Goal: Navigation & Orientation: Find specific page/section

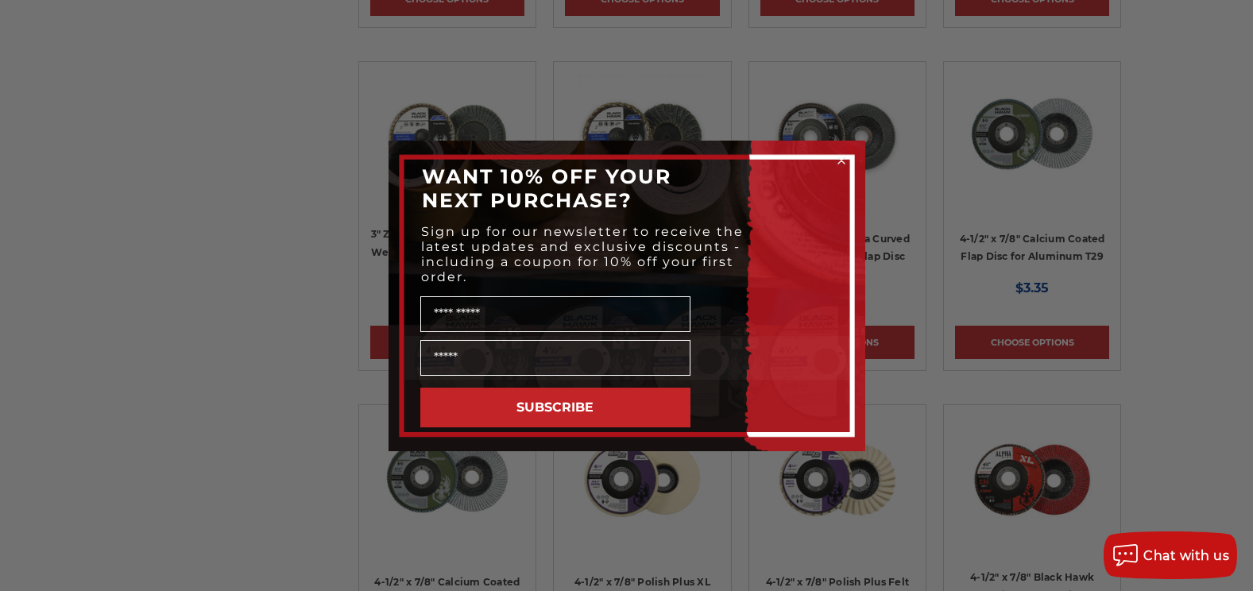
scroll to position [1350, 0]
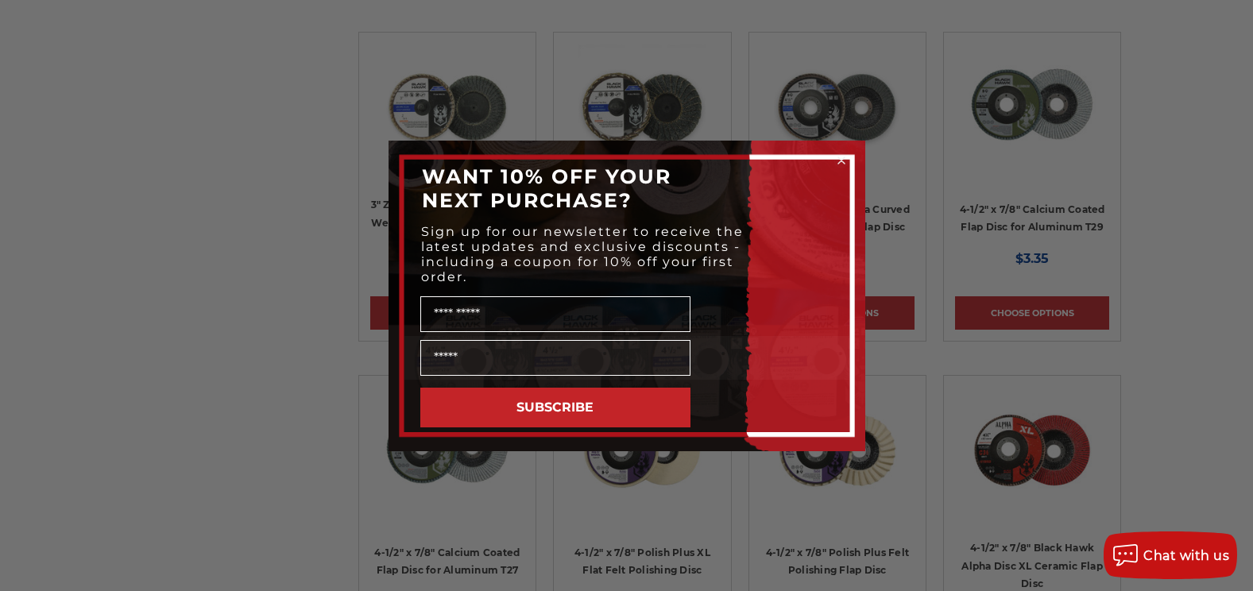
click at [840, 163] on circle "Close dialog" at bounding box center [840, 160] width 15 height 15
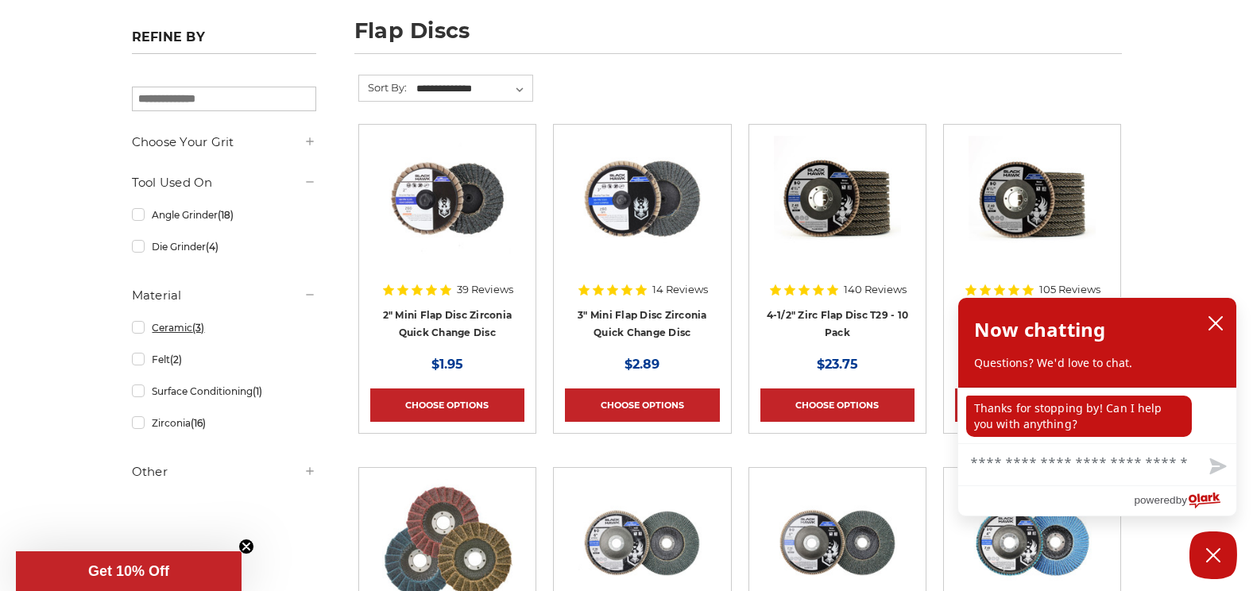
scroll to position [79, 0]
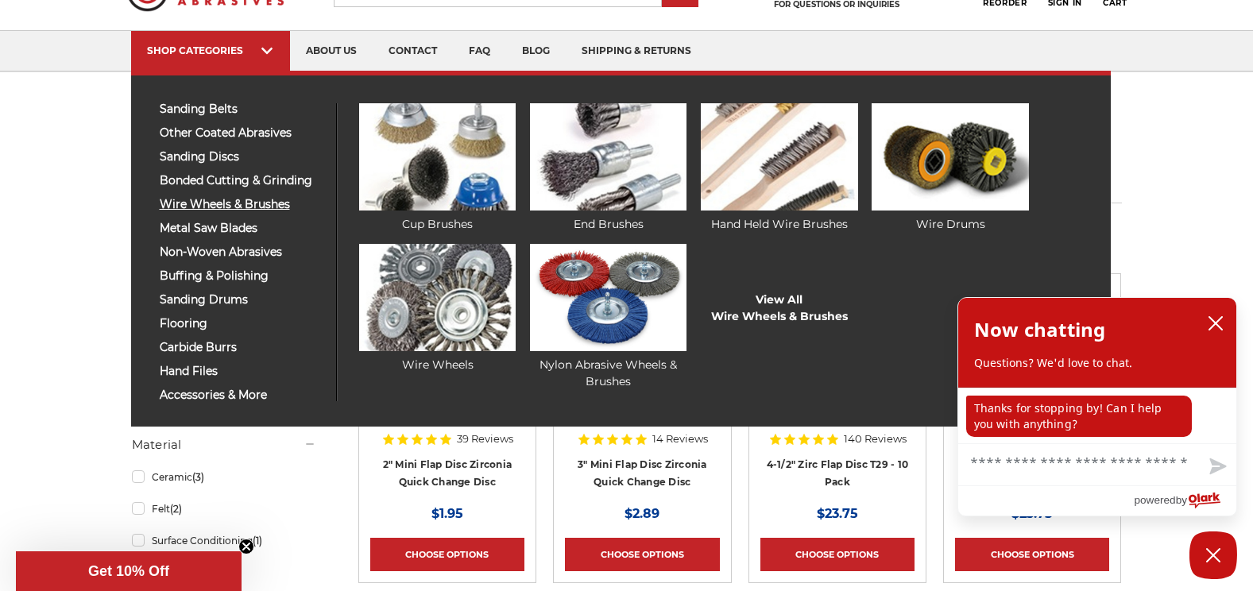
click at [220, 200] on span "wire wheels & brushes" at bounding box center [242, 205] width 164 height 12
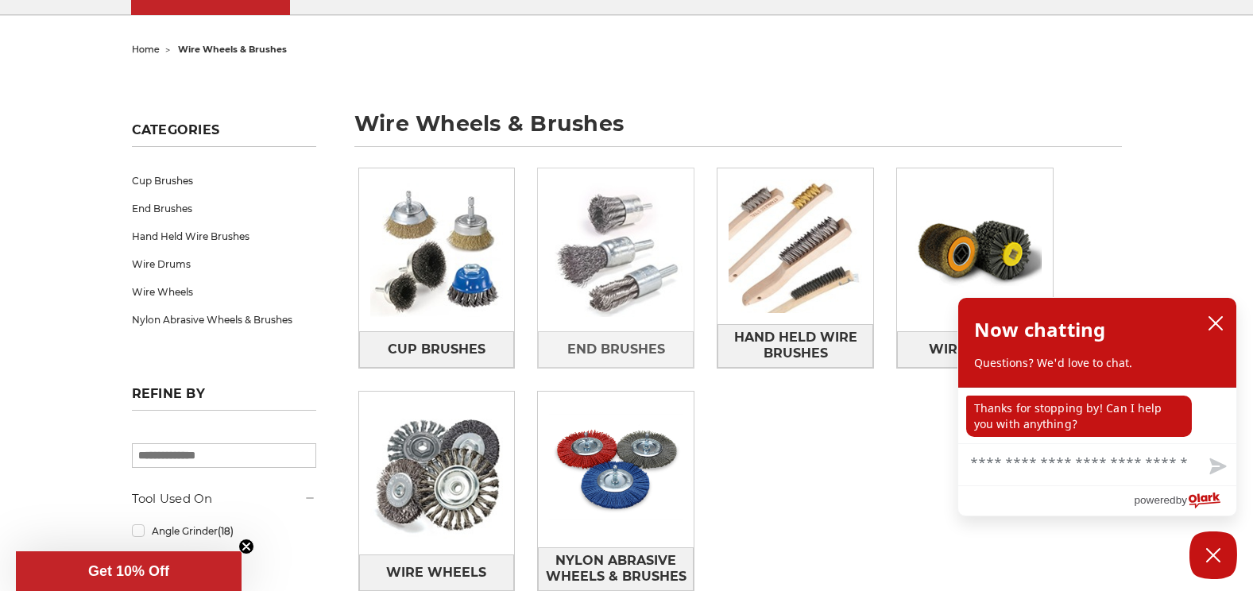
scroll to position [159, 0]
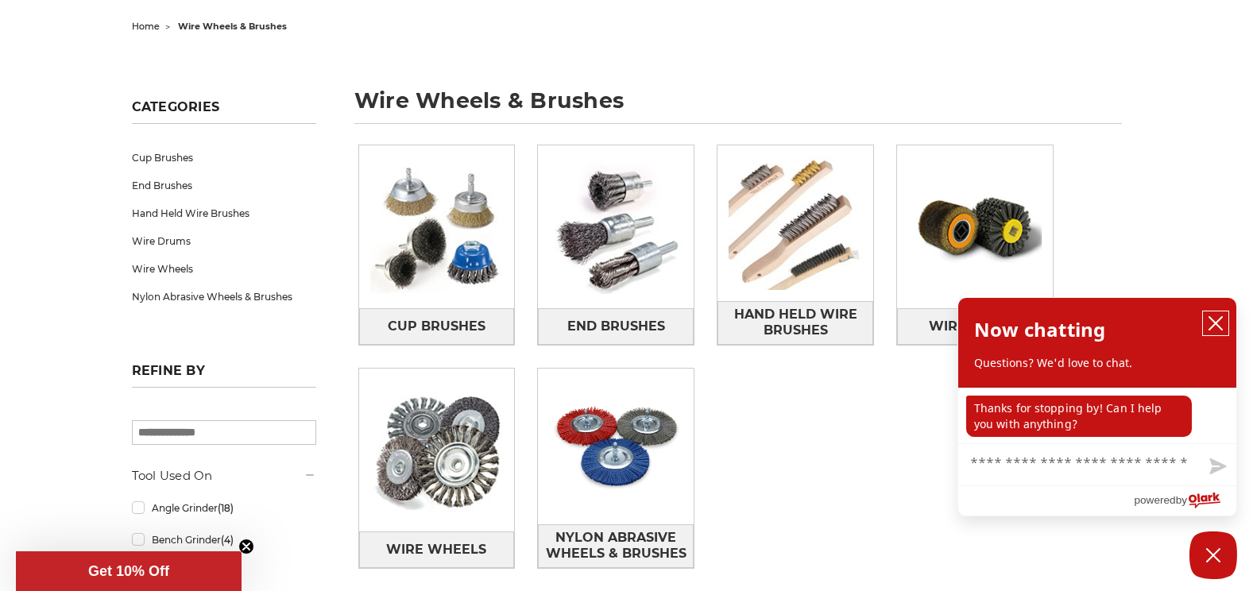
click at [1206, 322] on button "close chatbox" at bounding box center [1215, 323] width 25 height 24
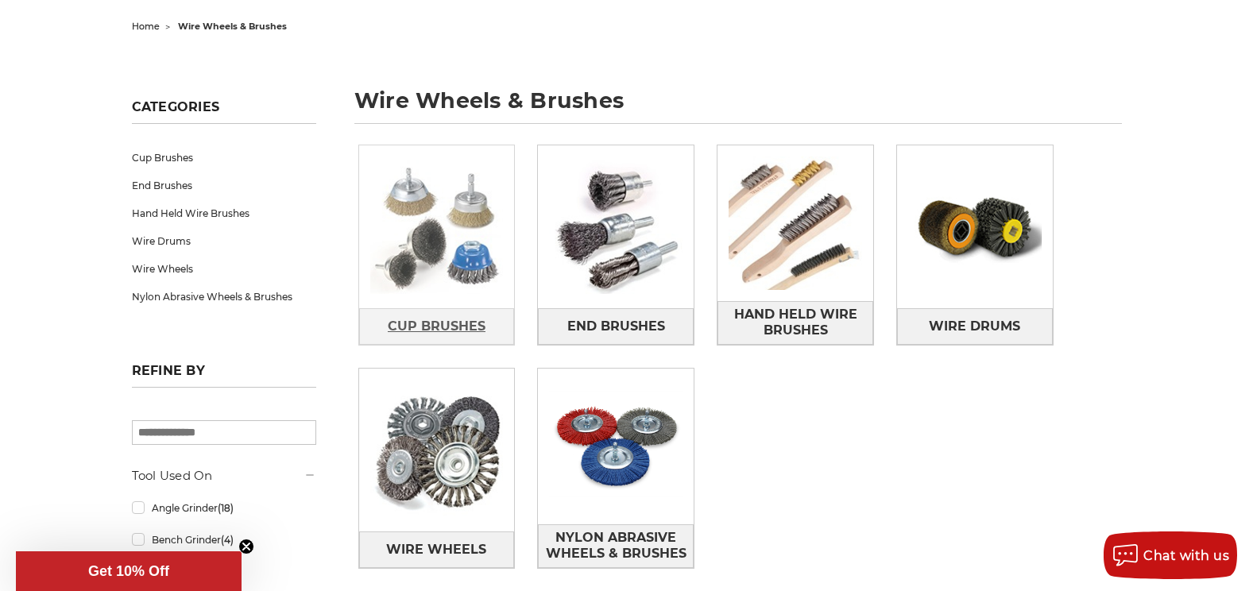
click at [457, 326] on span "Cup Brushes" at bounding box center [437, 326] width 98 height 27
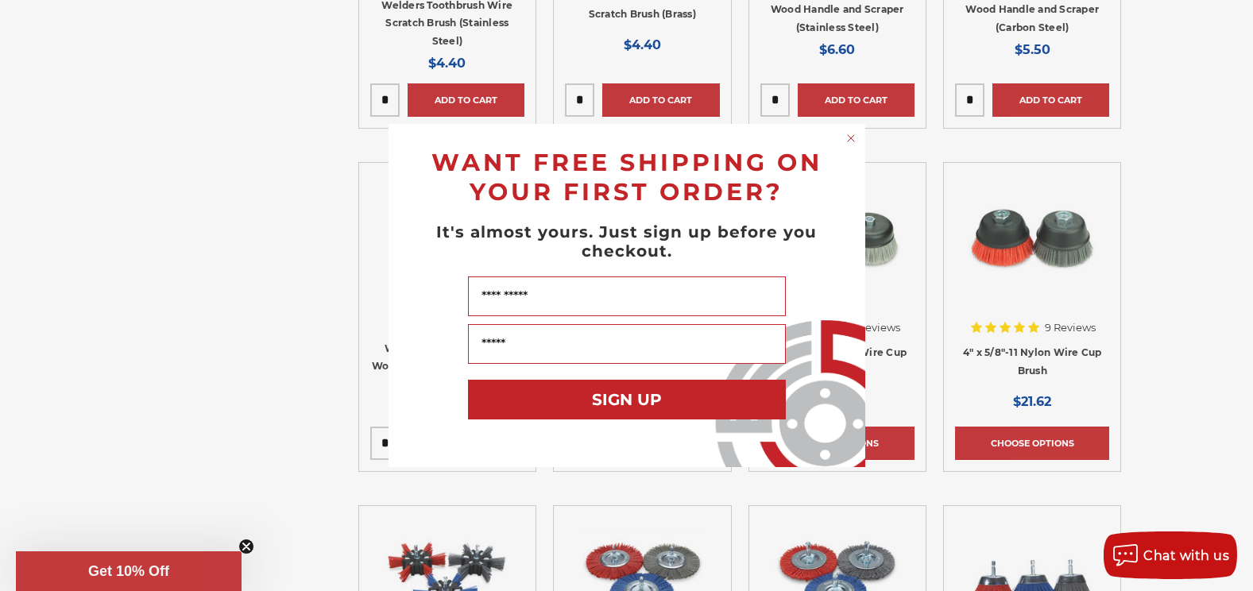
scroll to position [4607, 0]
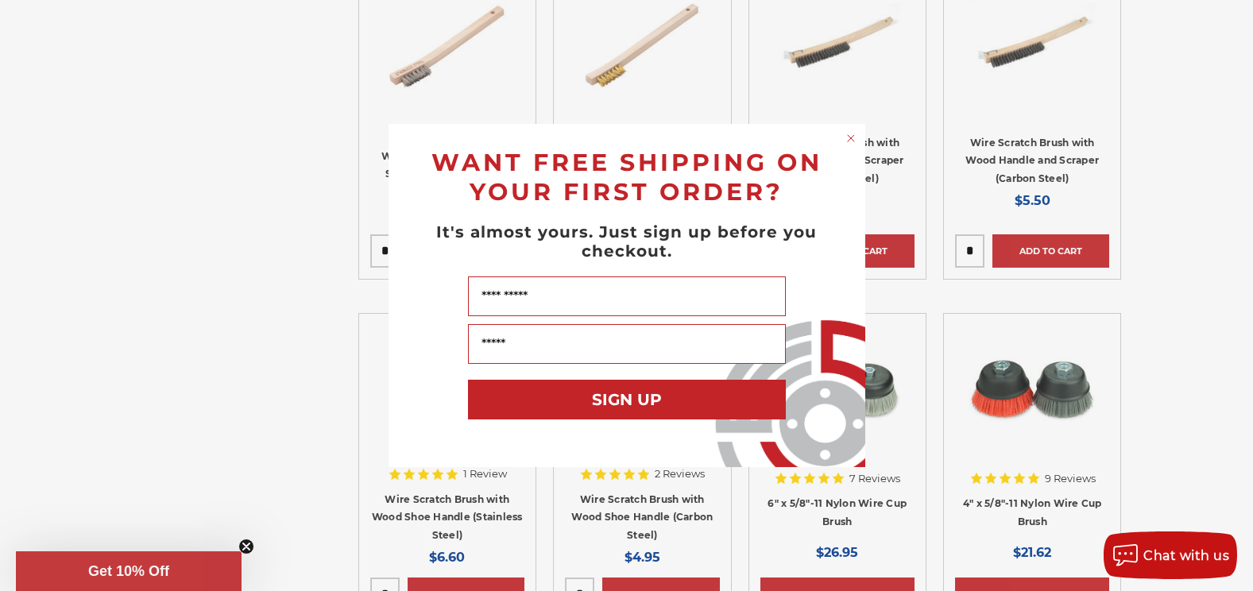
click at [849, 143] on circle "Close dialog" at bounding box center [850, 138] width 15 height 15
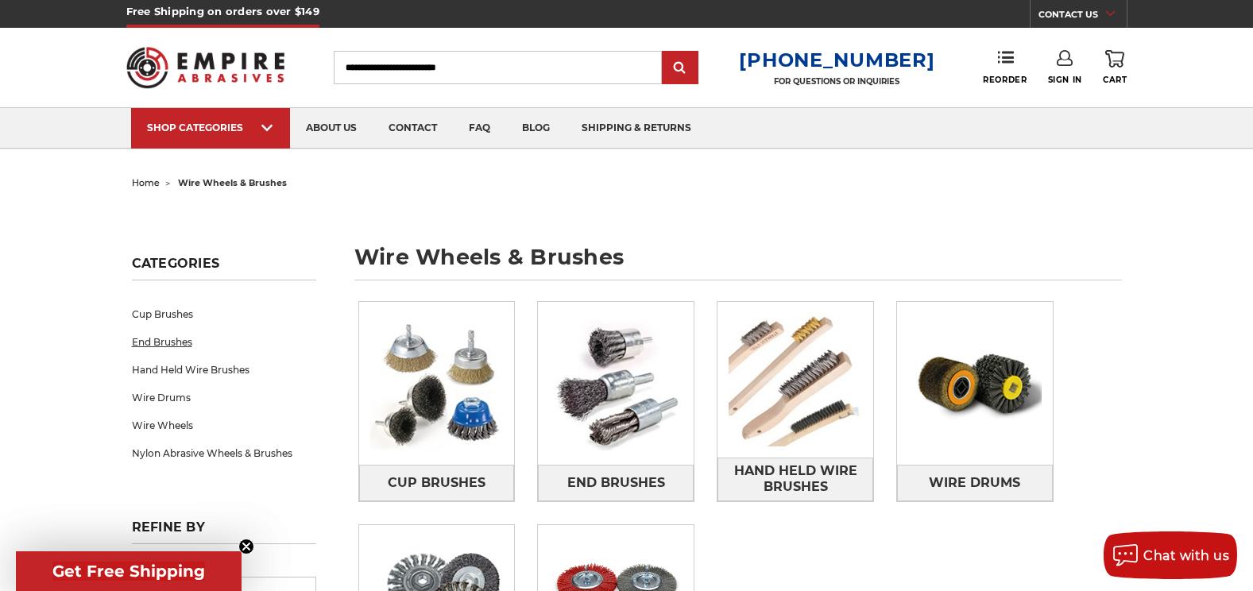
scroll to position [0, 0]
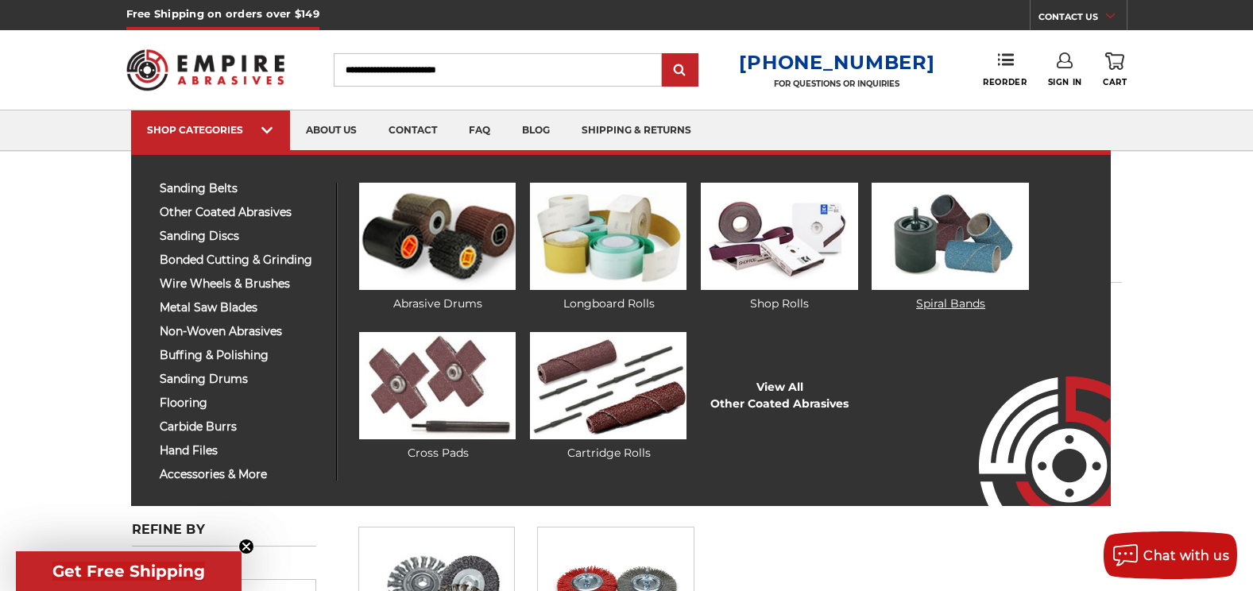
click at [934, 245] on img at bounding box center [949, 236] width 156 height 107
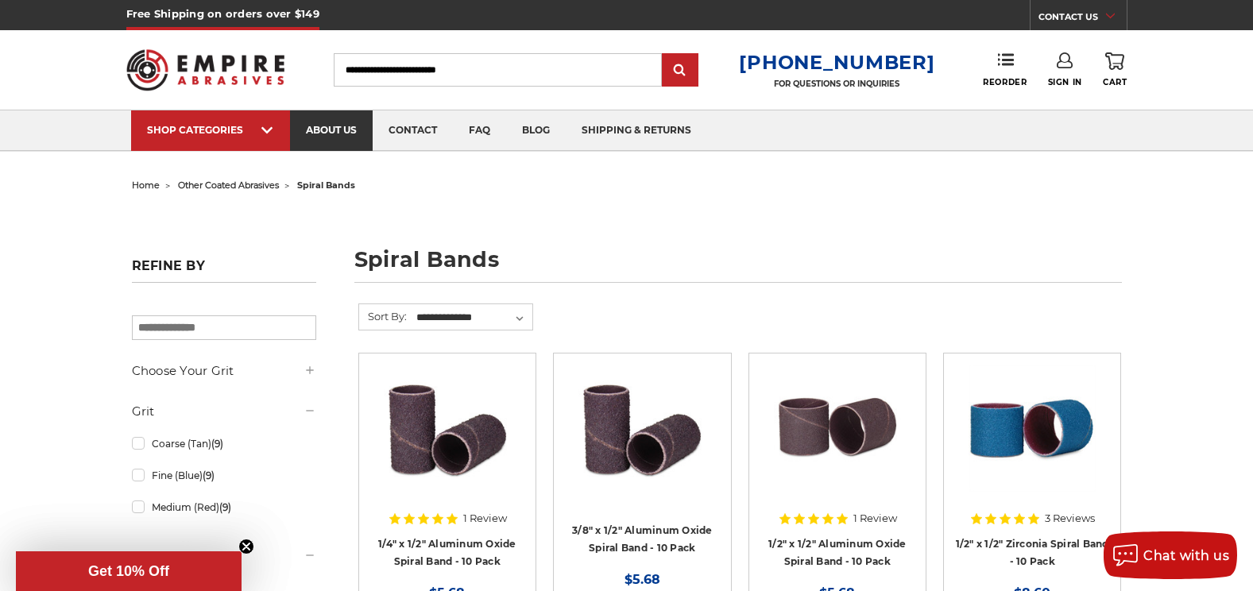
click at [333, 138] on link "about us" at bounding box center [331, 130] width 83 height 41
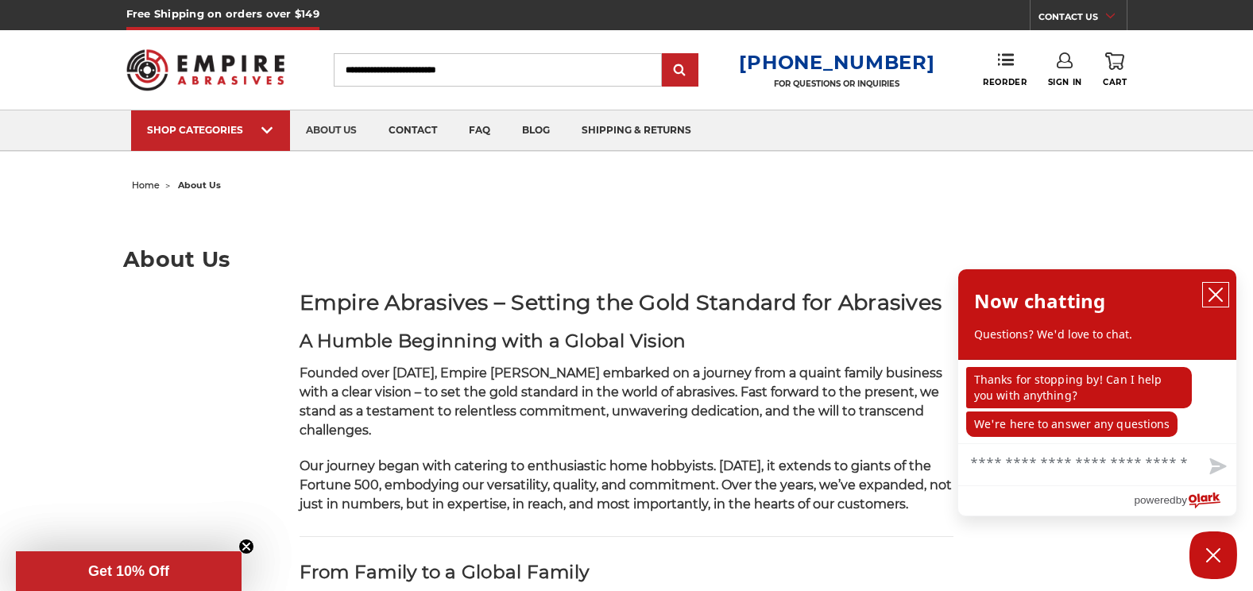
click at [1211, 289] on icon "close chatbox" at bounding box center [1215, 295] width 16 height 16
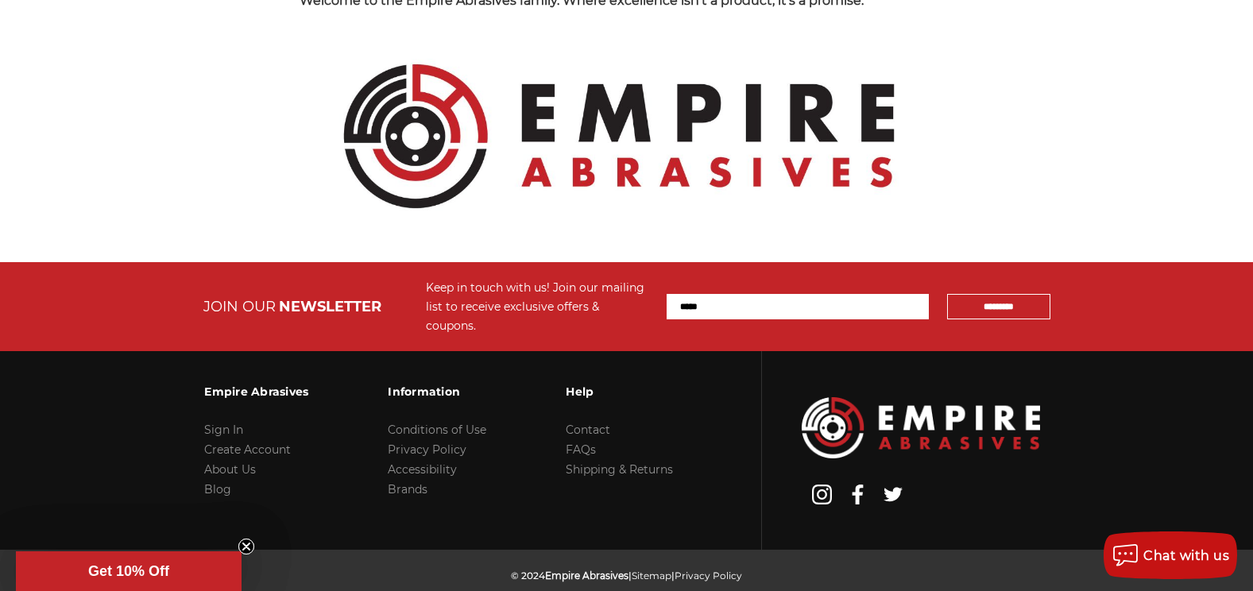
scroll to position [1813, 0]
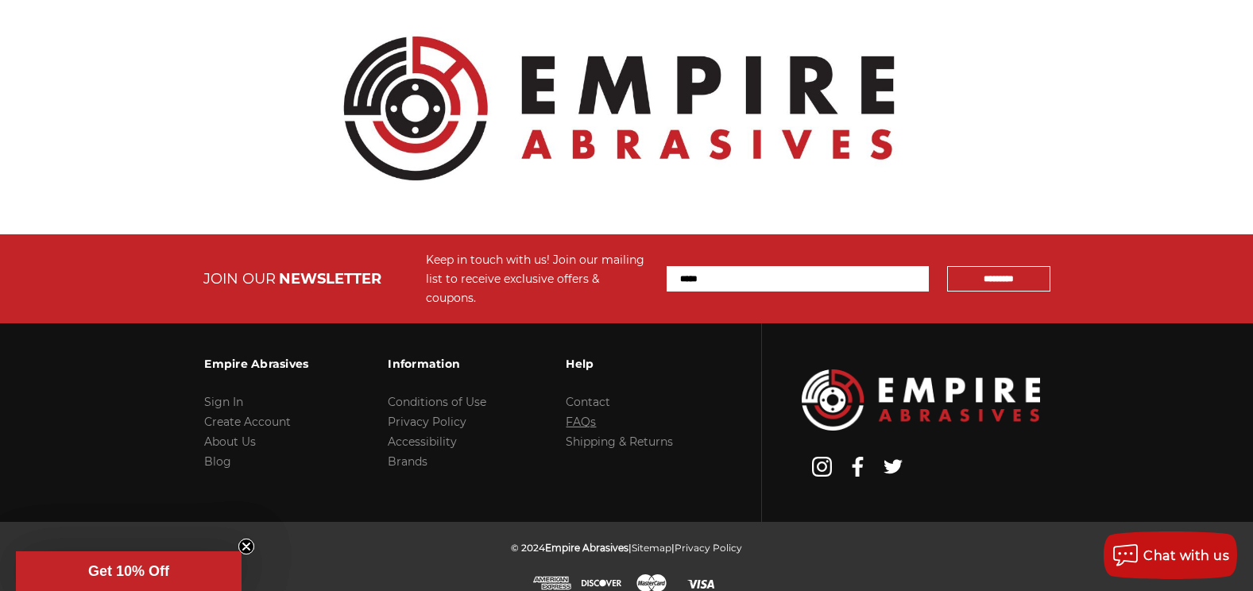
click at [583, 415] on link "FAQs" at bounding box center [581, 422] width 30 height 14
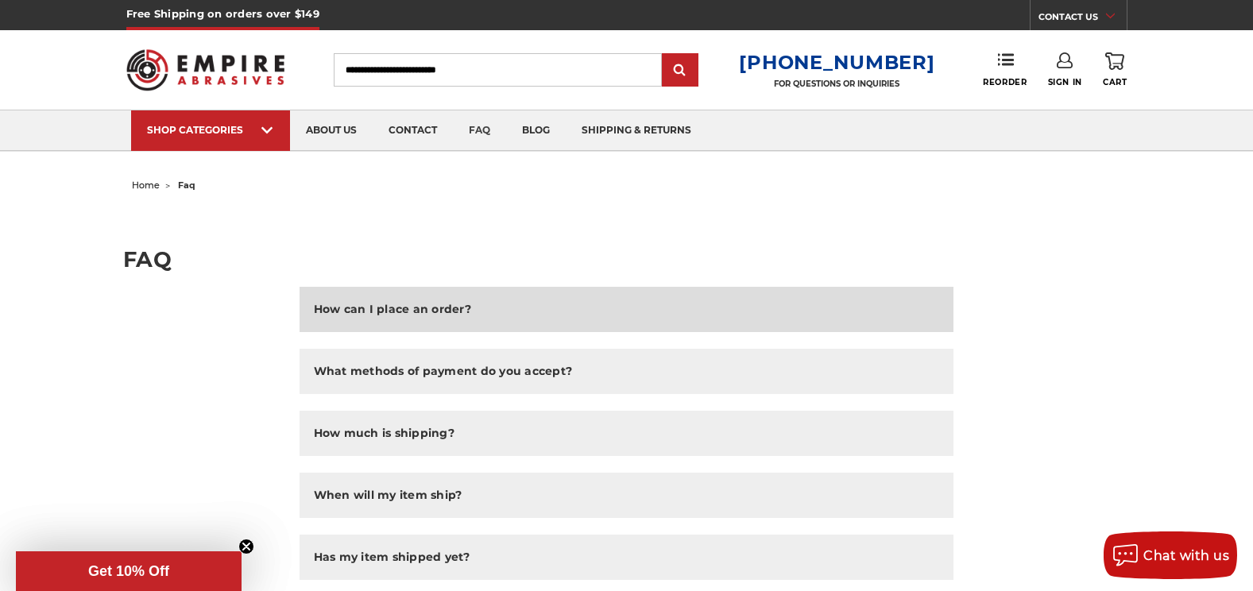
click at [406, 313] on h2 "How can I place an order?" at bounding box center [392, 309] width 157 height 17
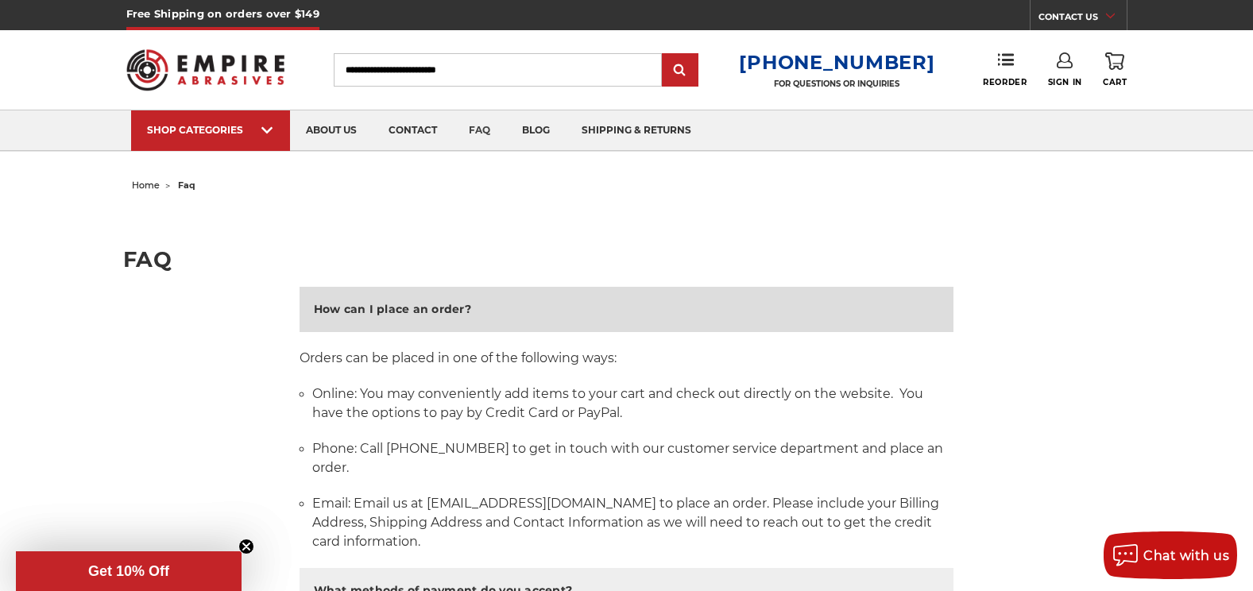
click at [406, 313] on h2 "How can I place an order?" at bounding box center [392, 309] width 157 height 17
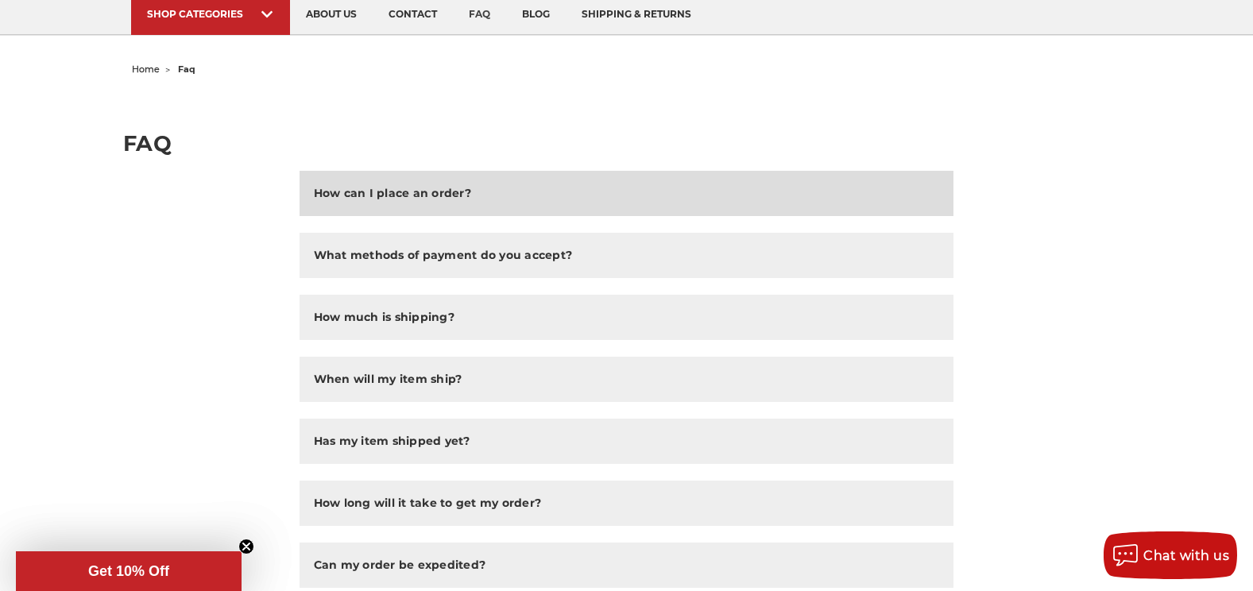
scroll to position [159, 0]
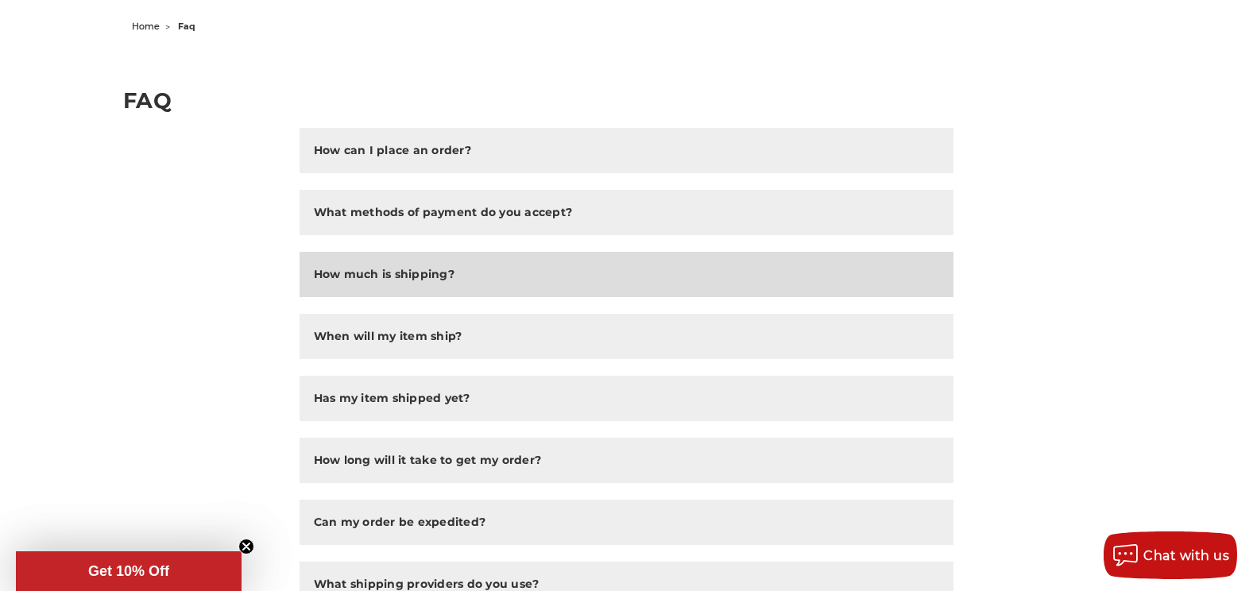
click at [414, 286] on button "How much is shipping?" at bounding box center [626, 274] width 655 height 45
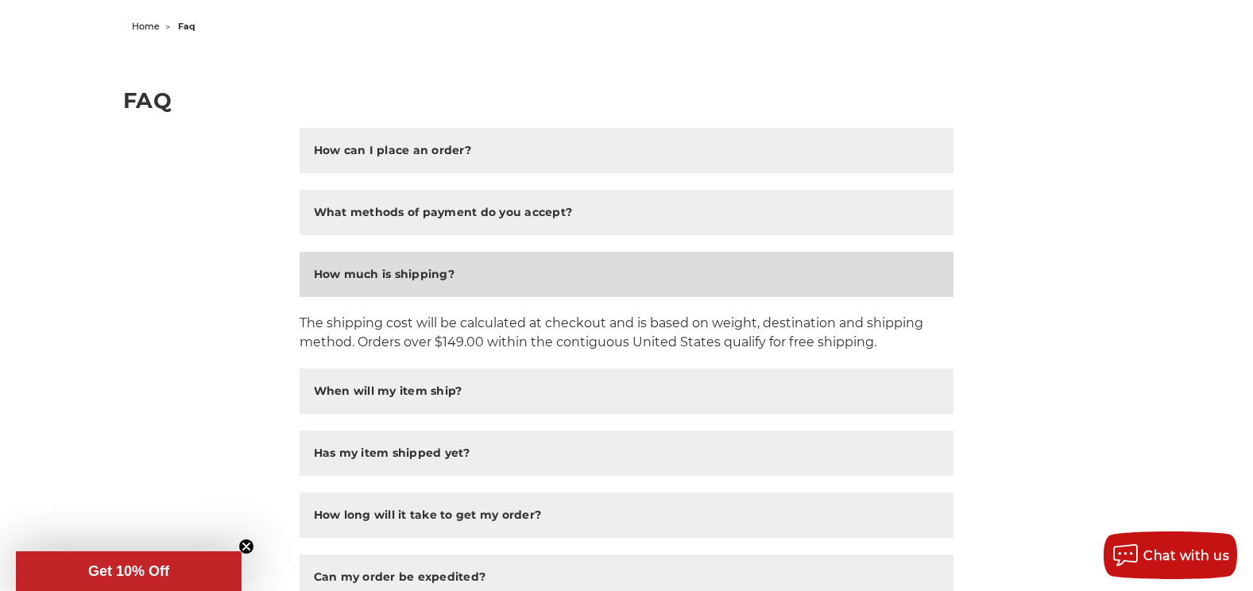
click at [414, 286] on button "How much is shipping?" at bounding box center [626, 274] width 655 height 45
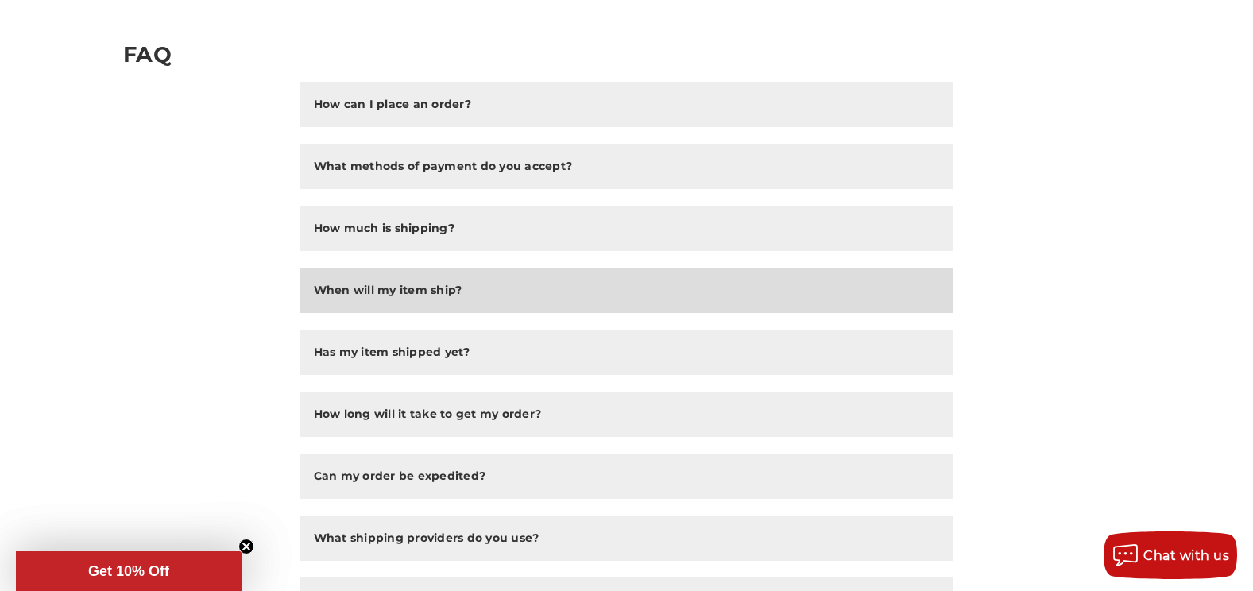
scroll to position [318, 0]
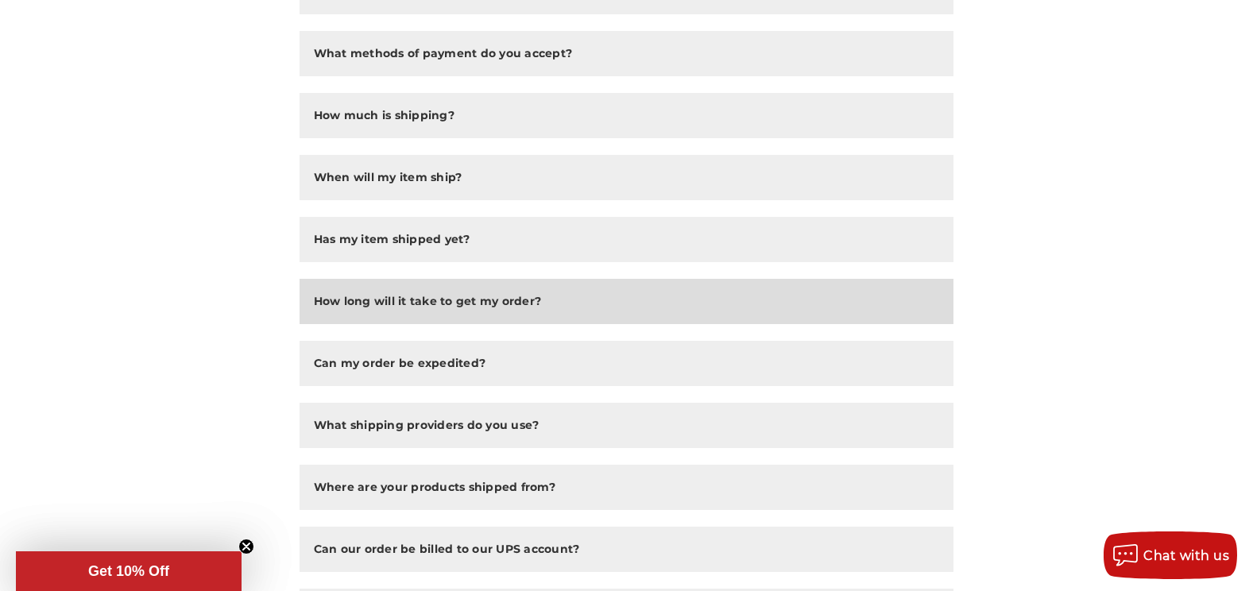
click at [408, 318] on button "How long will it take to get my order?" at bounding box center [626, 301] width 655 height 45
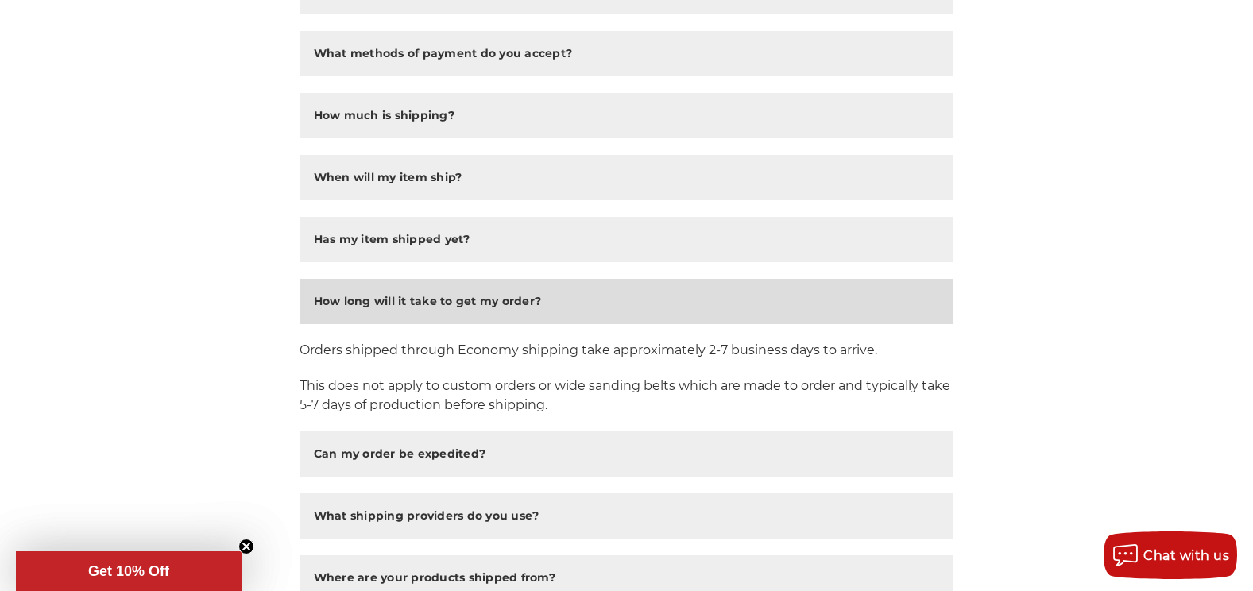
click at [408, 318] on button "How long will it take to get my order?" at bounding box center [626, 301] width 655 height 45
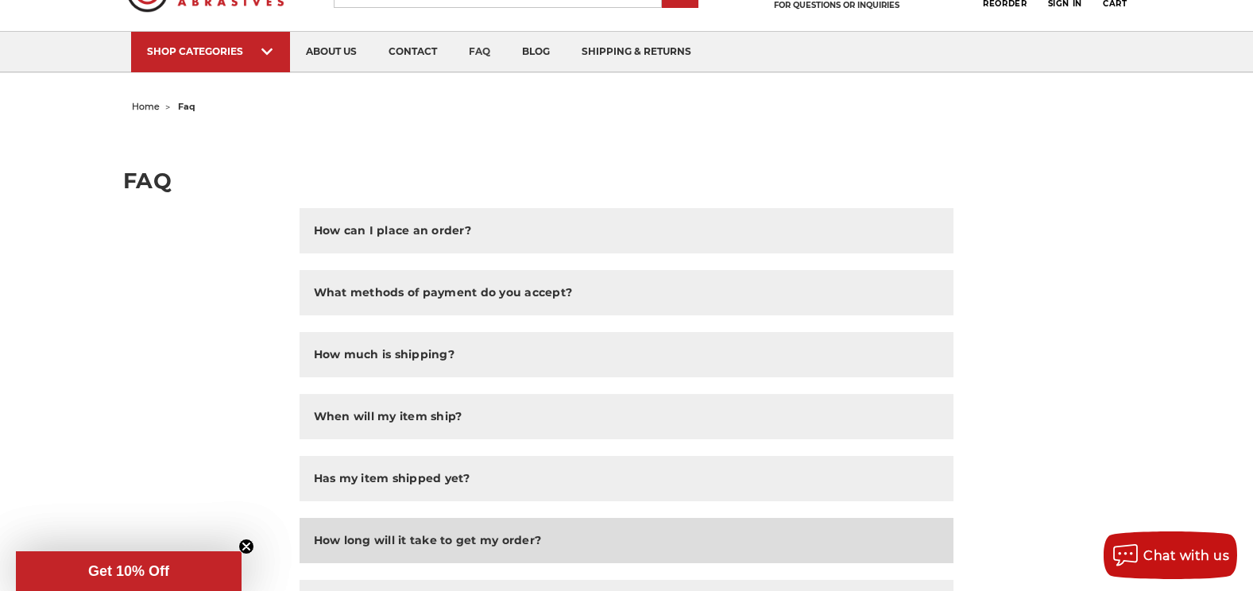
scroll to position [0, 0]
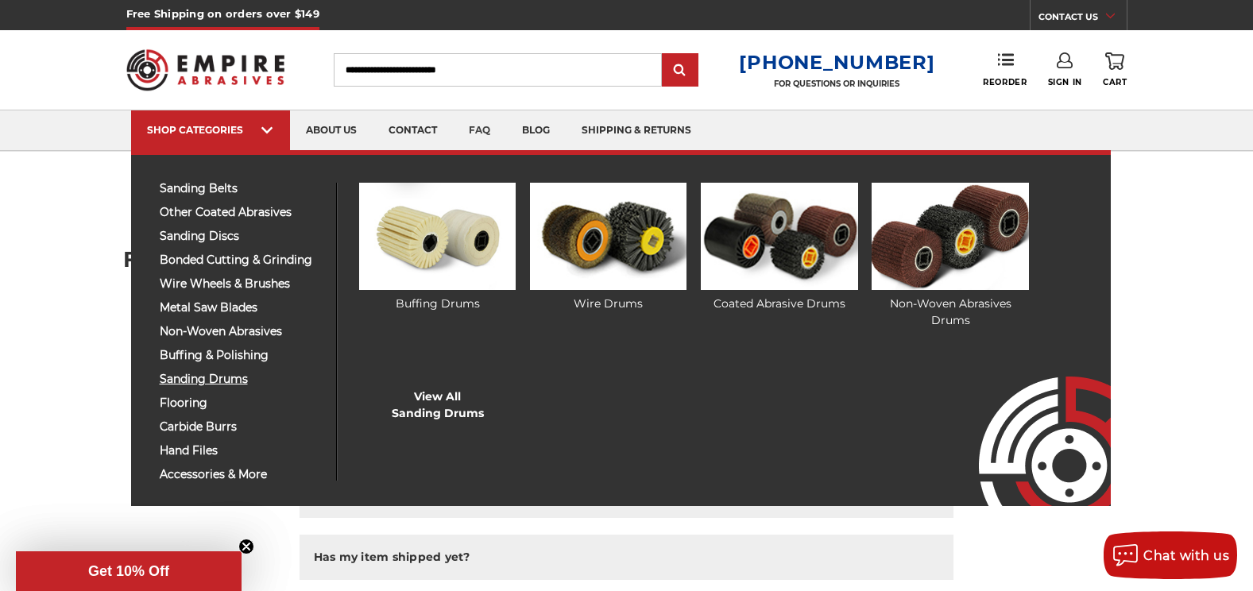
click at [196, 380] on span "sanding drums" at bounding box center [242, 379] width 164 height 12
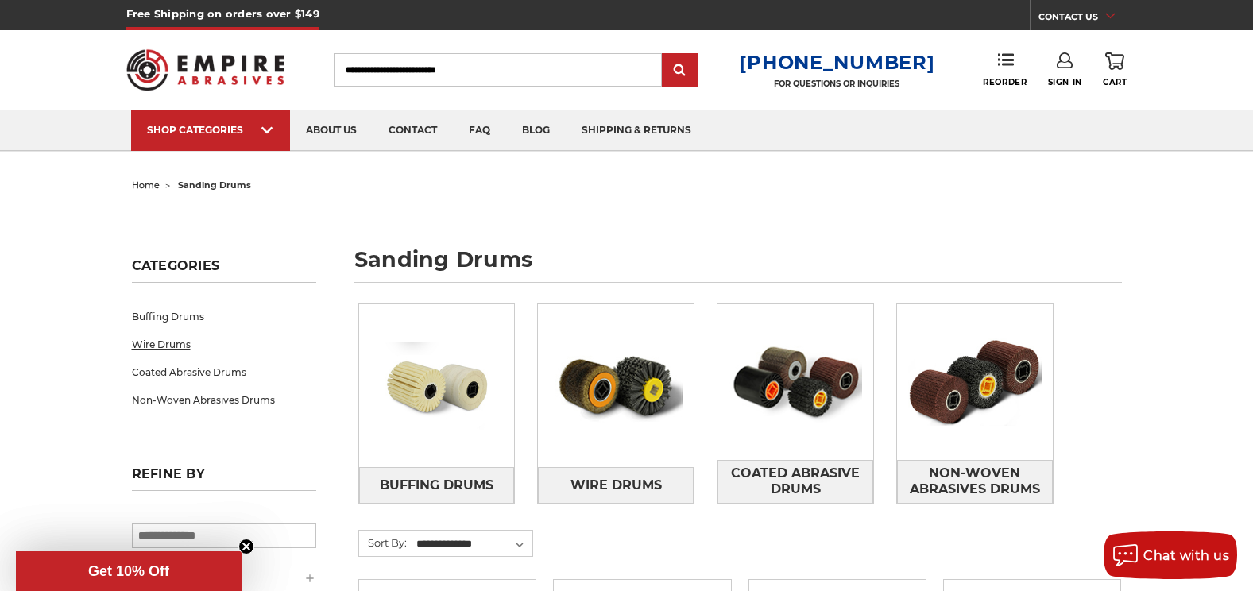
click at [174, 342] on link "Wire Drums" at bounding box center [224, 344] width 184 height 28
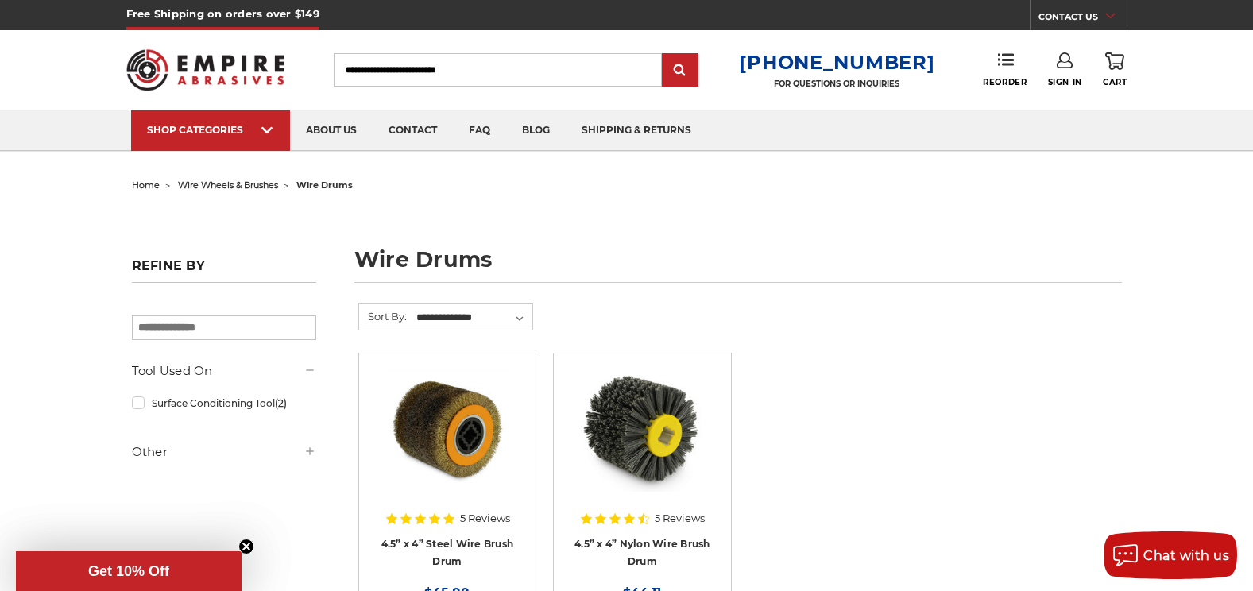
click at [153, 186] on span "home" at bounding box center [146, 185] width 28 height 11
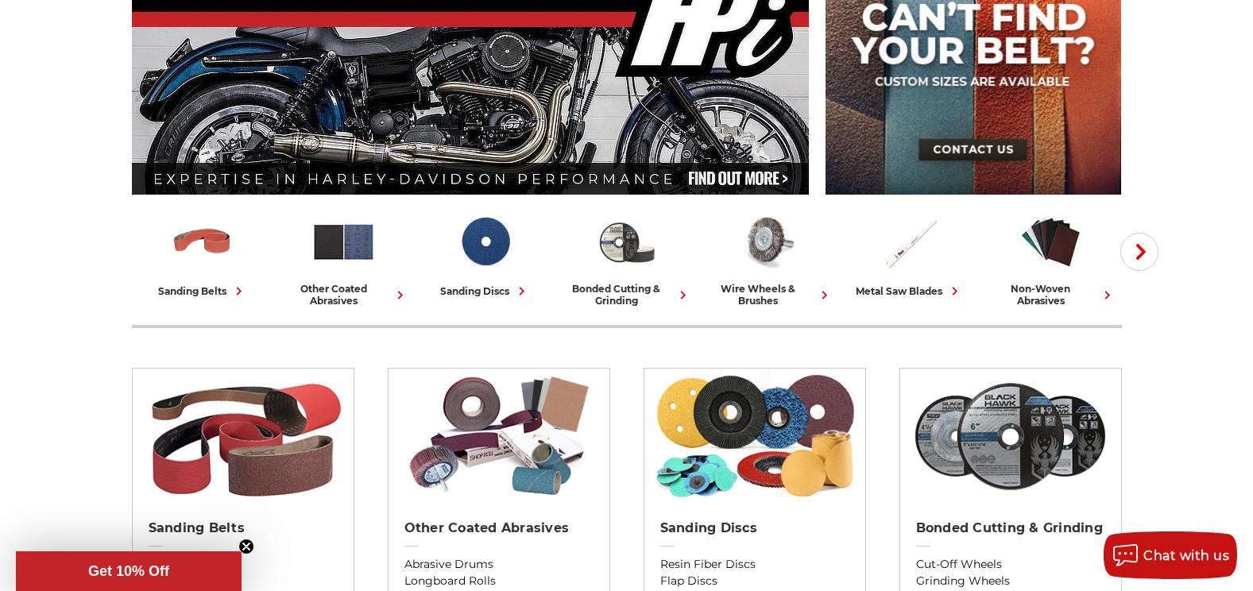
scroll to position [318, 0]
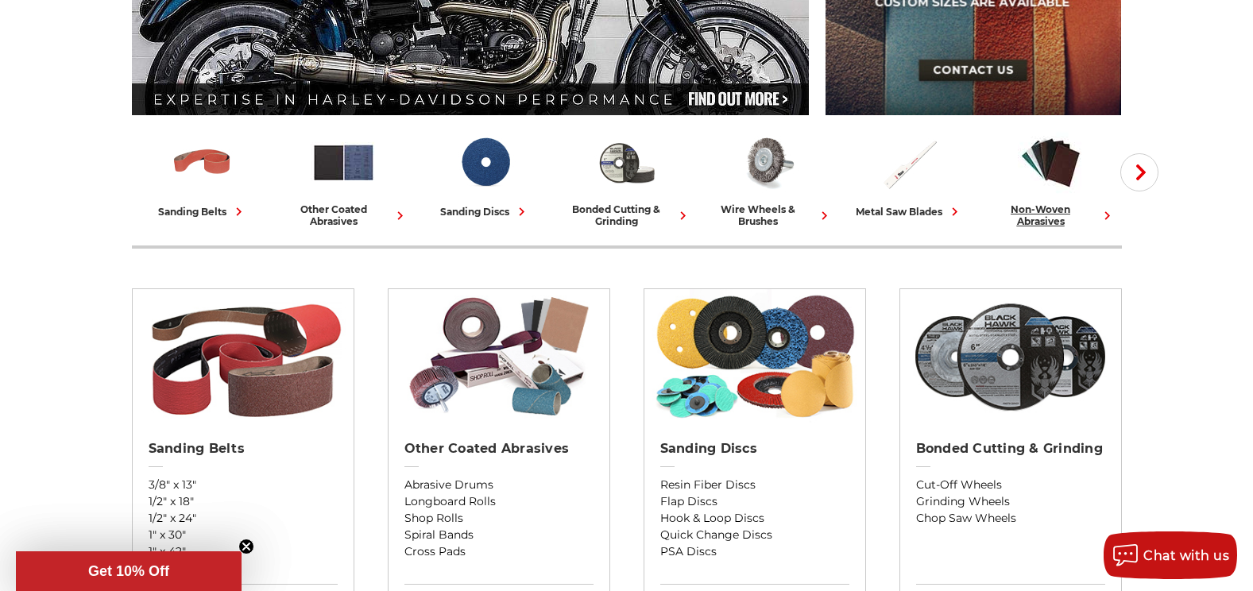
click at [1107, 218] on icon at bounding box center [1107, 215] width 17 height 17
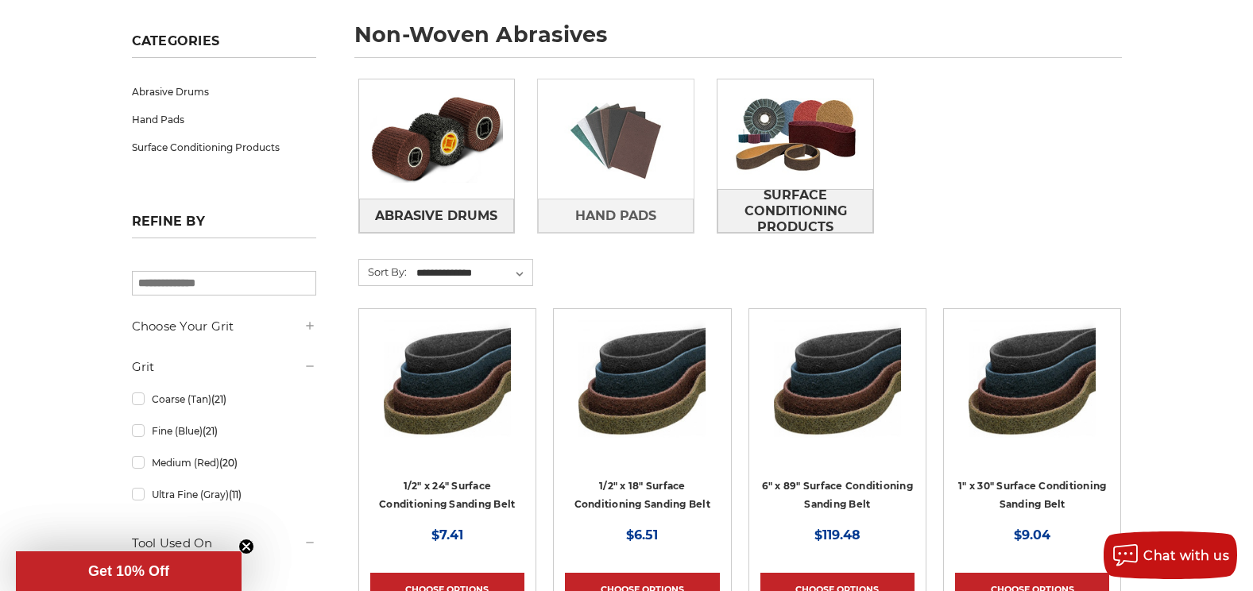
scroll to position [238, 0]
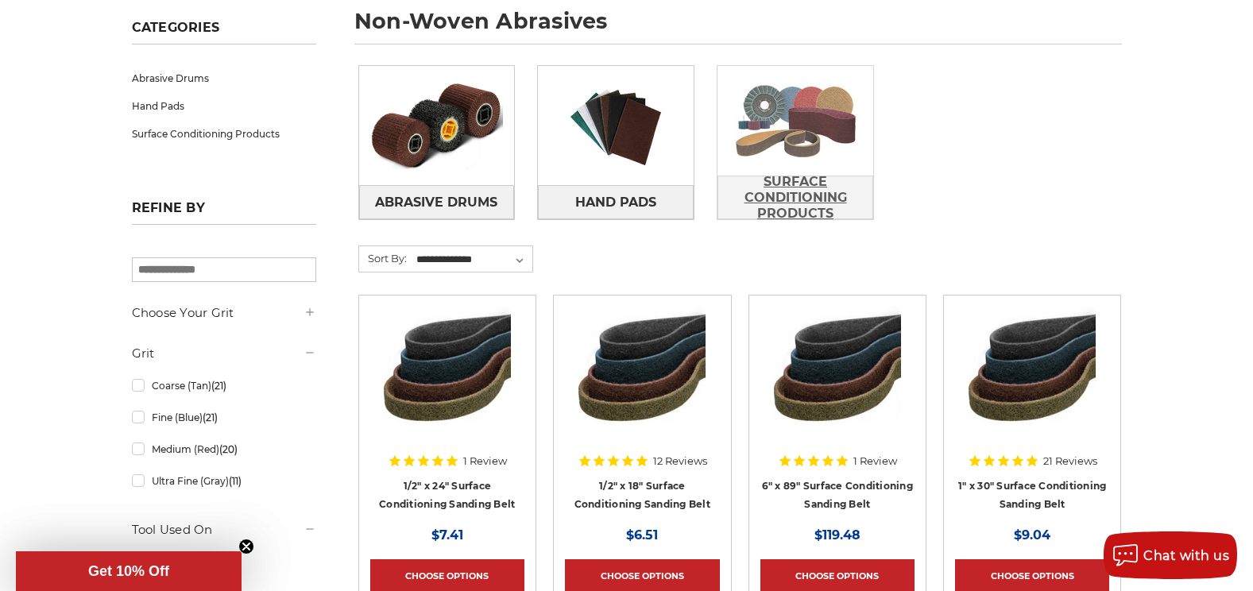
click at [824, 188] on span "Surface Conditioning Products" at bounding box center [795, 197] width 154 height 59
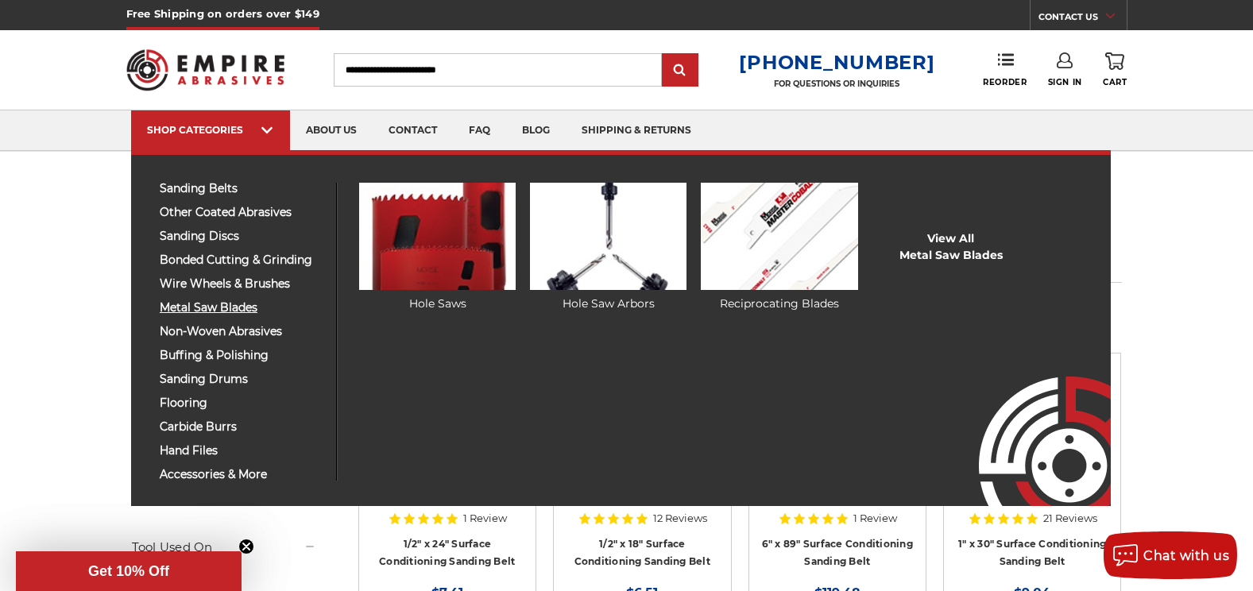
click at [196, 304] on span "metal saw blades" at bounding box center [242, 308] width 164 height 12
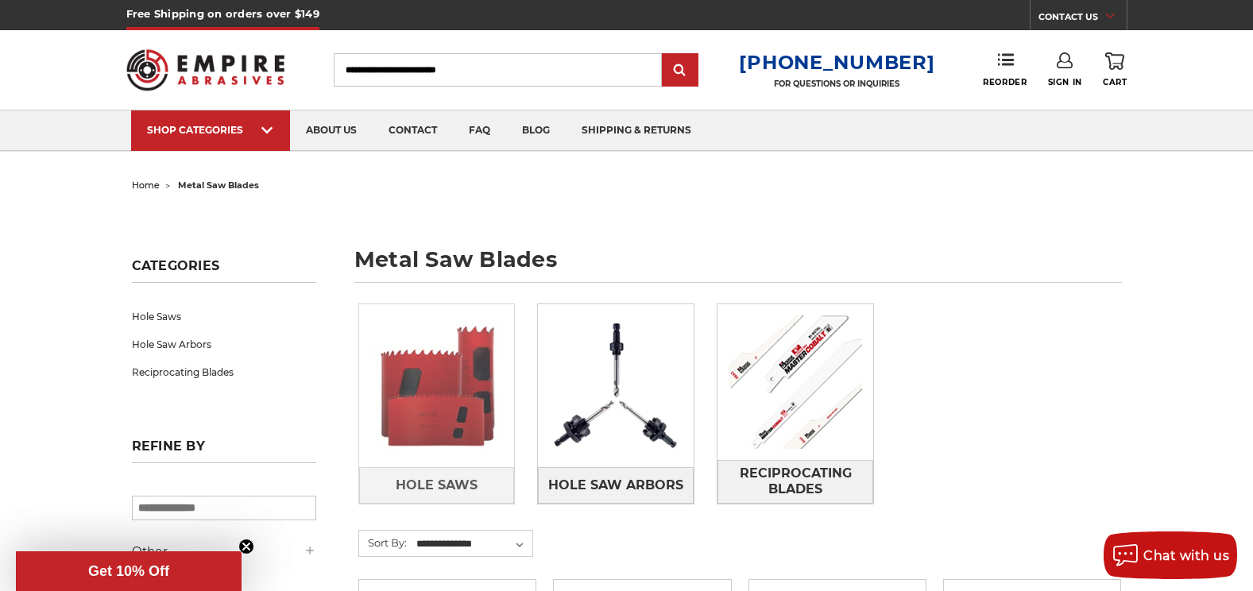
click at [455, 465] on link at bounding box center [437, 385] width 156 height 163
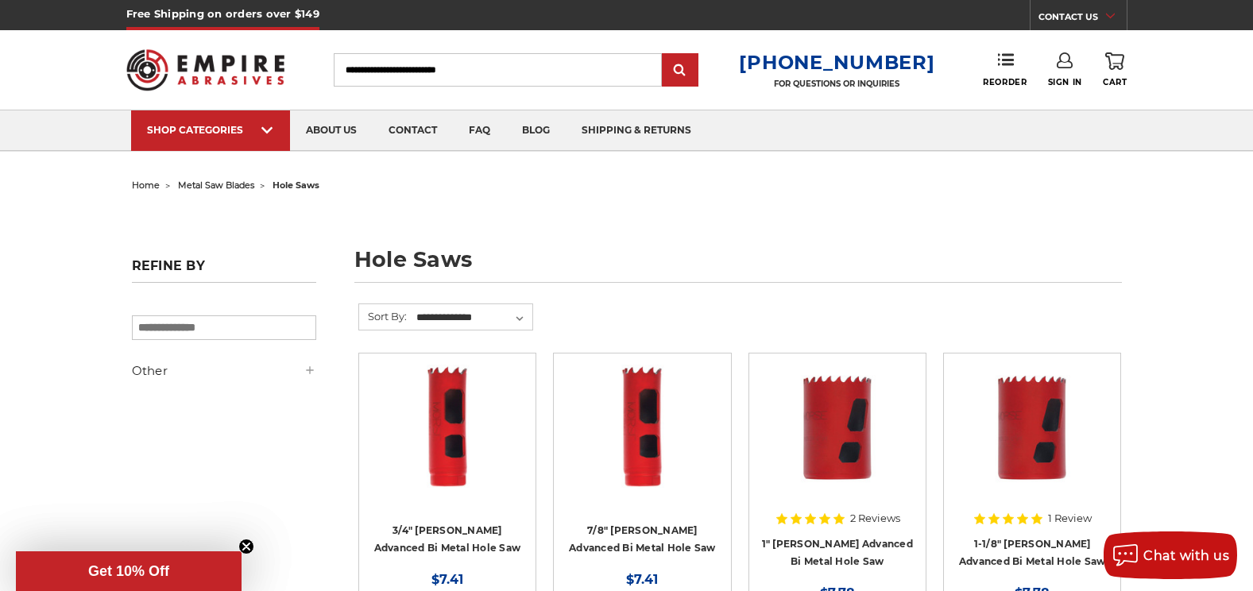
click at [141, 188] on span "home" at bounding box center [146, 185] width 28 height 11
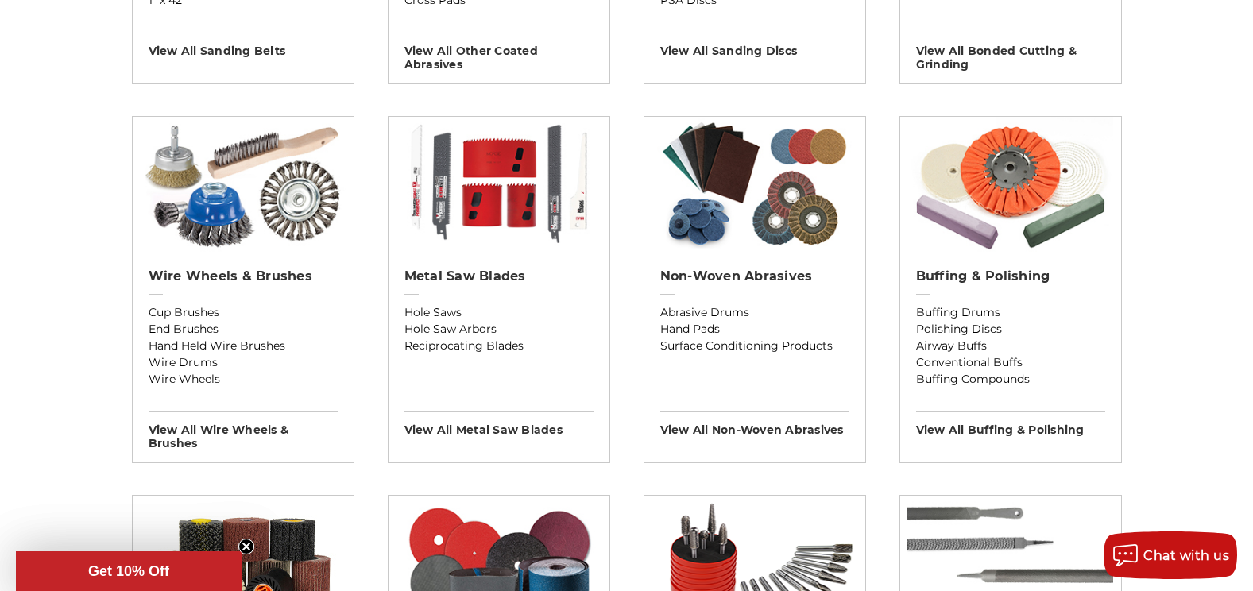
scroll to position [874, 0]
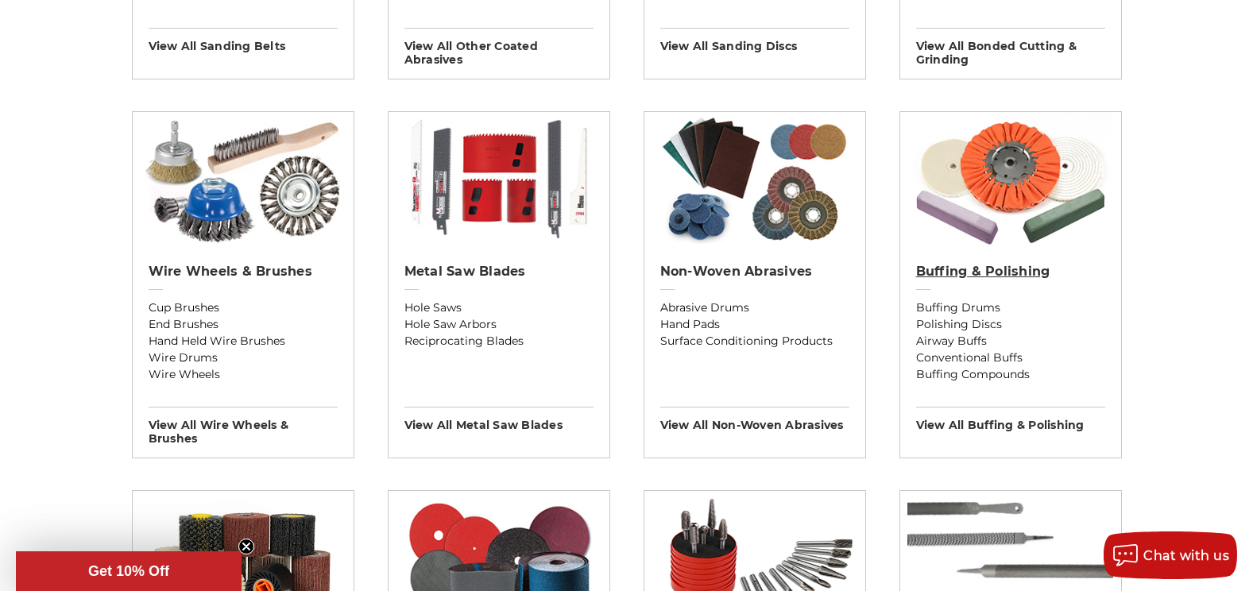
click at [987, 274] on h2 "Buffing & Polishing" at bounding box center [1010, 272] width 189 height 16
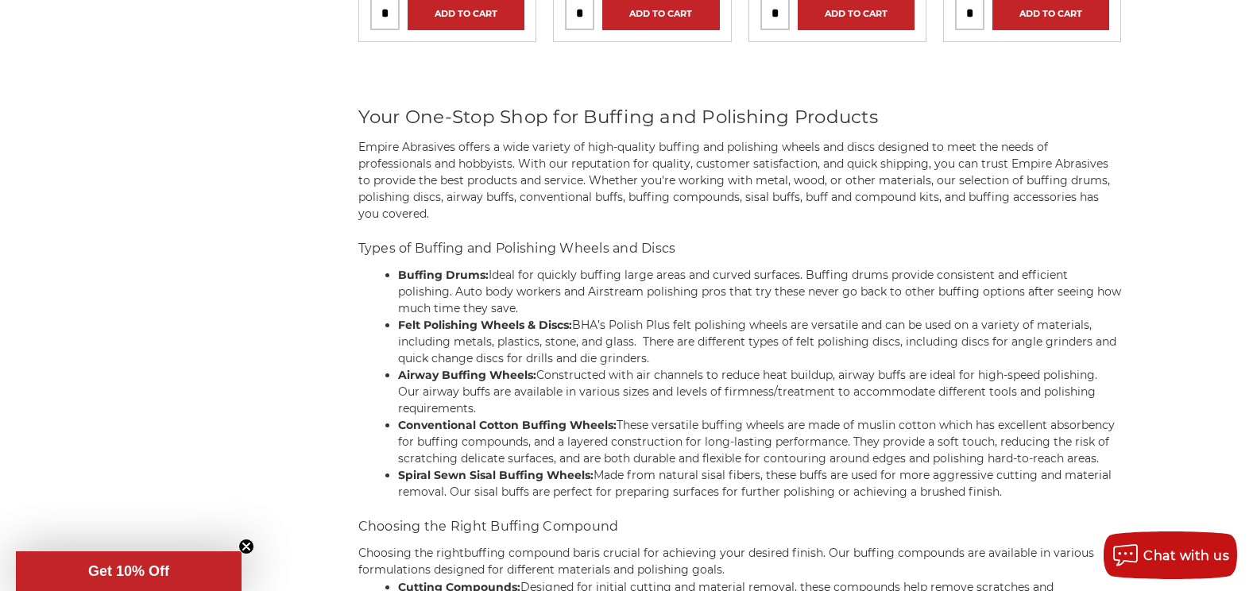
scroll to position [5481, 0]
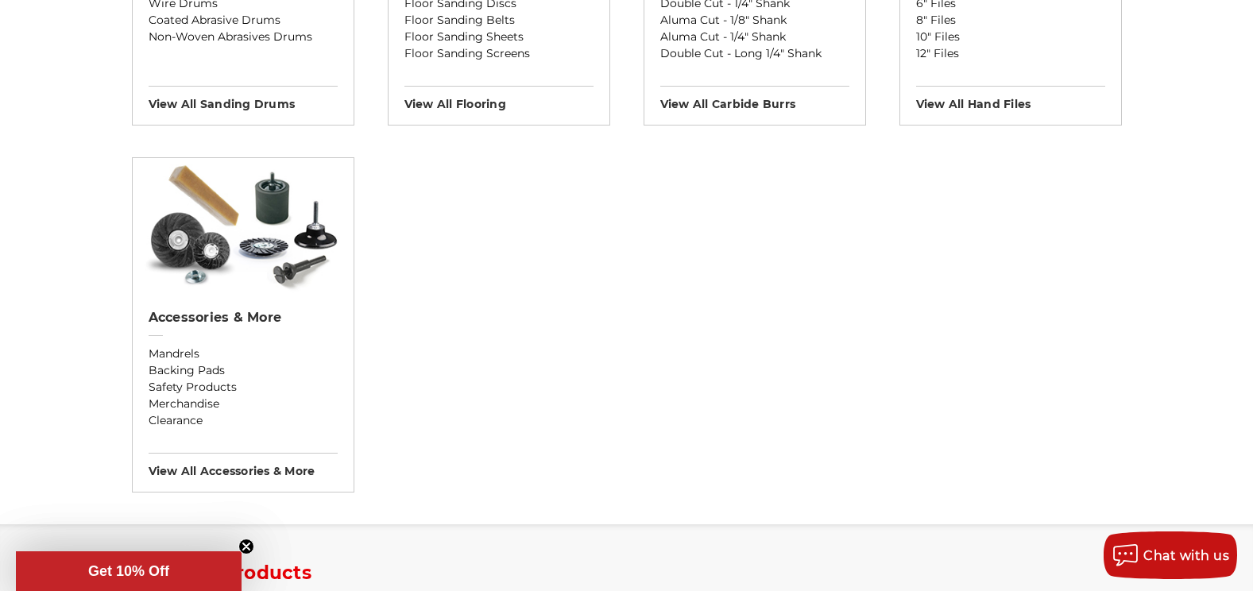
scroll to position [1588, 0]
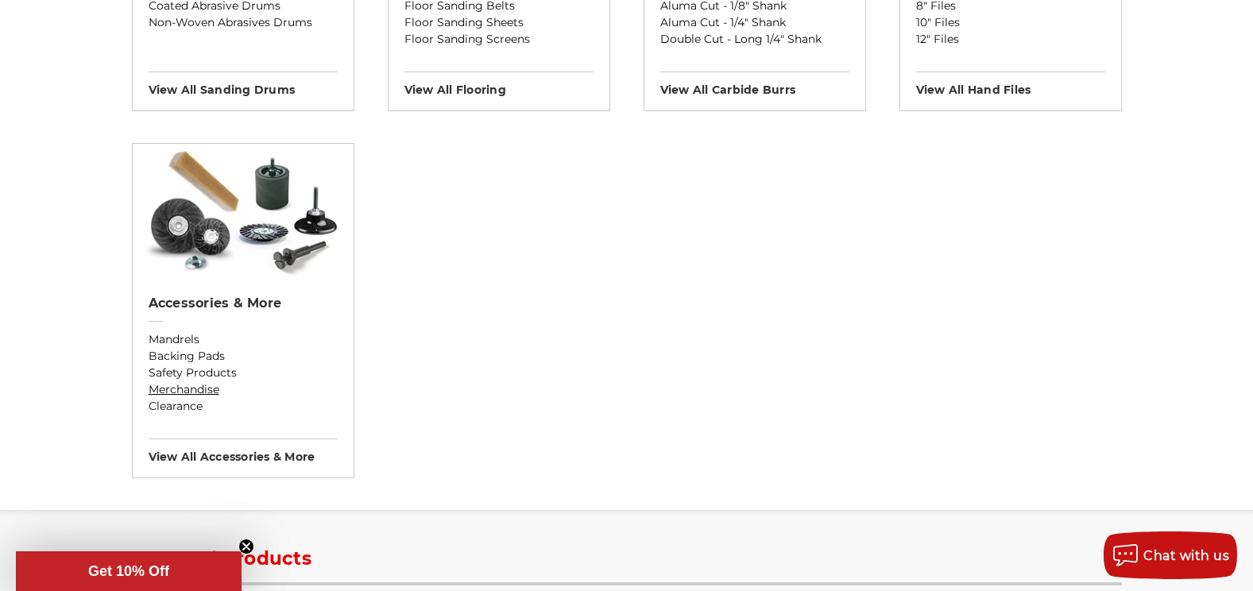
click at [197, 392] on link "Merchandise" at bounding box center [243, 389] width 189 height 17
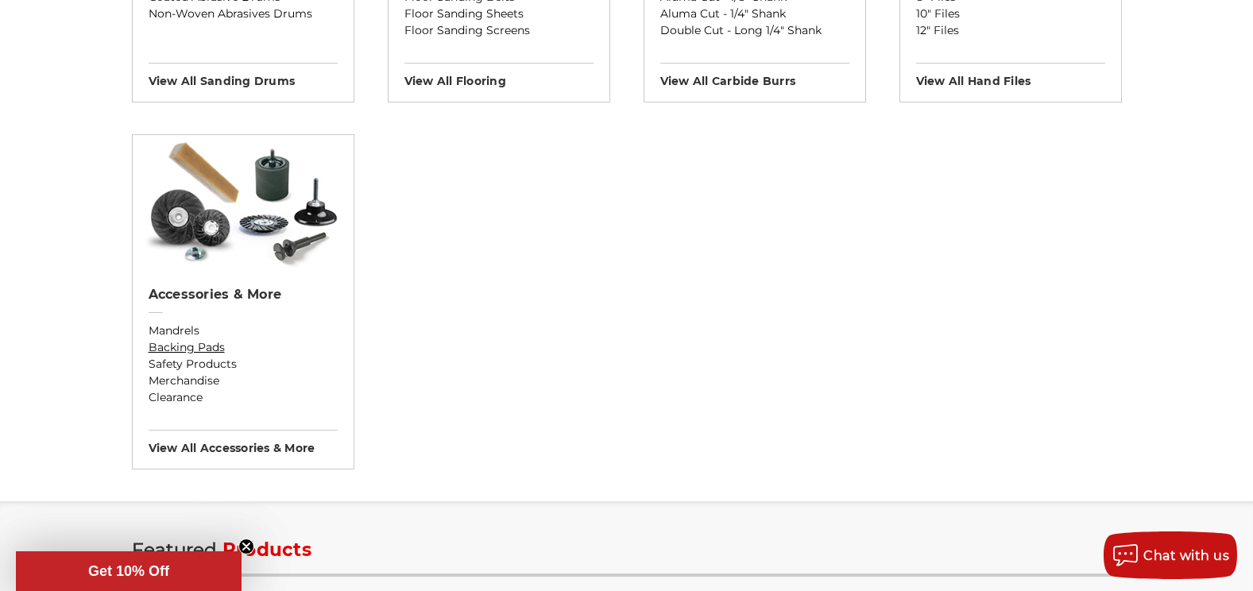
click at [175, 346] on link "Backing Pads" at bounding box center [243, 347] width 189 height 17
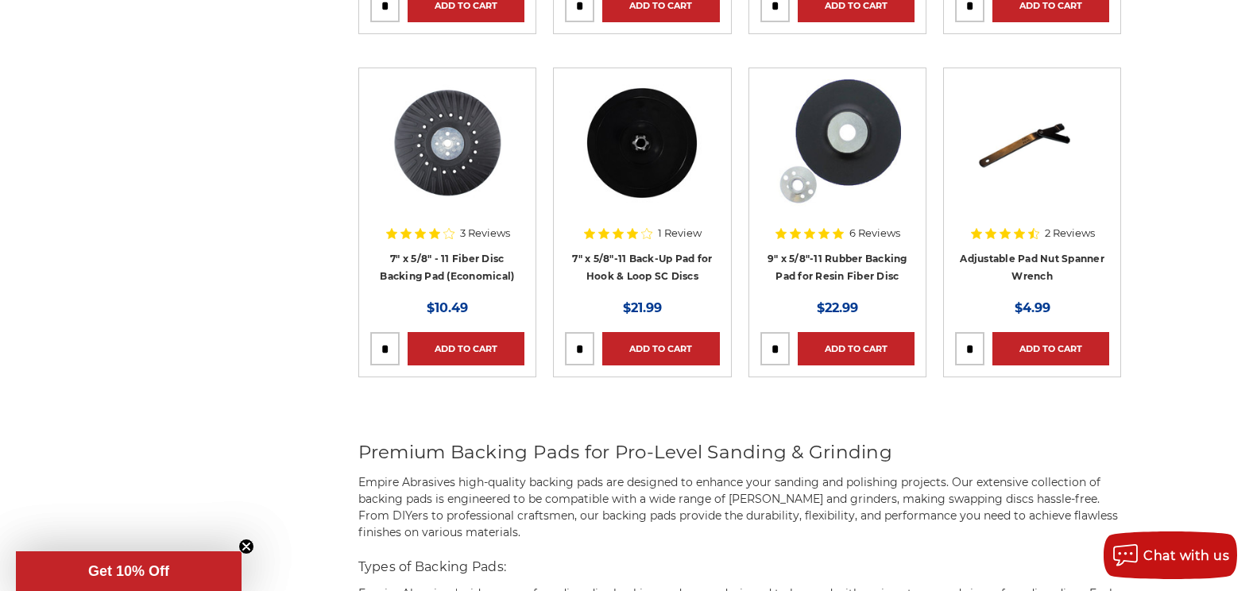
scroll to position [2701, 0]
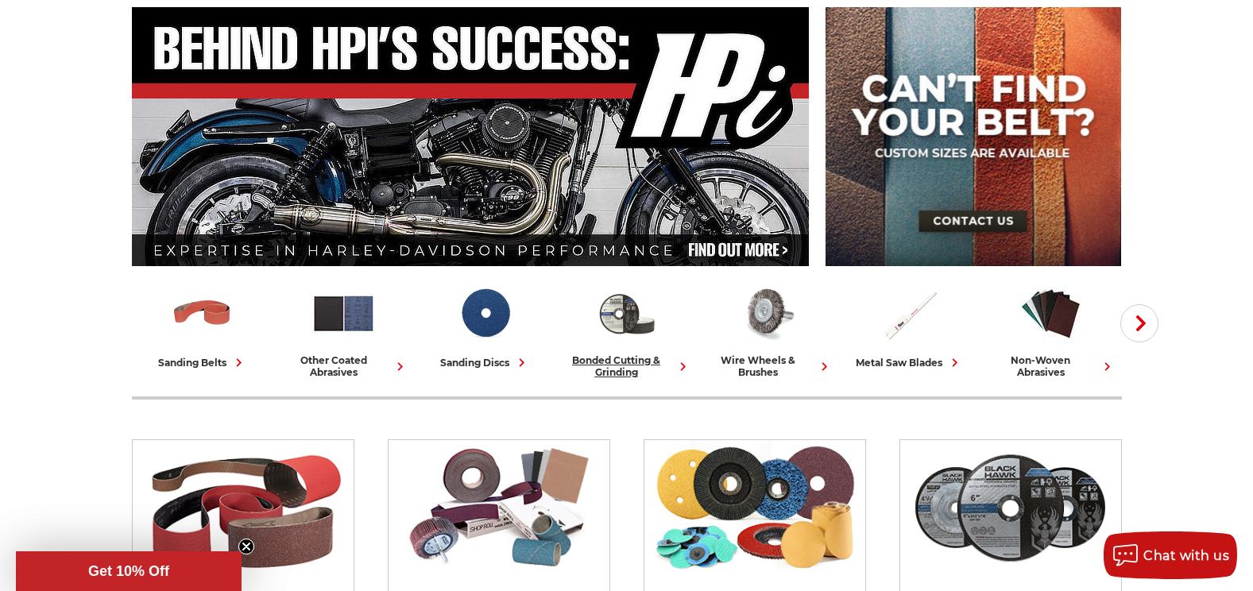
scroll to position [8, 0]
